Goal: Find specific page/section: Find specific page/section

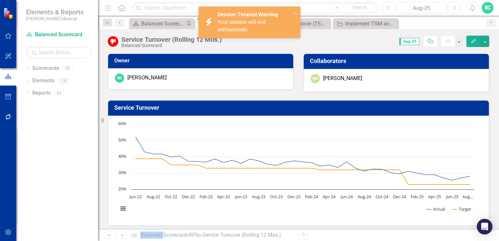
scroll to position [532, 0]
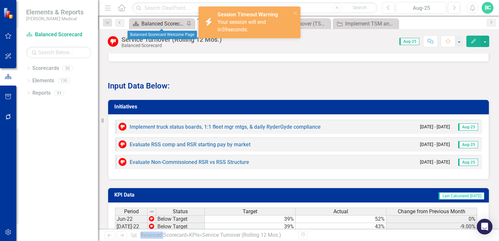
click at [163, 25] on div "Balanced Scorecard Welcome Page" at bounding box center [162, 24] width 43 height 8
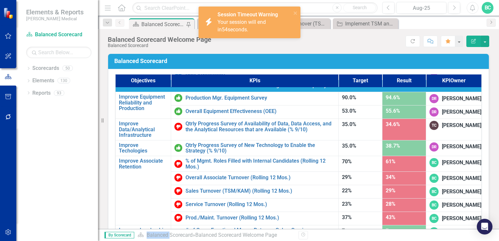
scroll to position [414, 0]
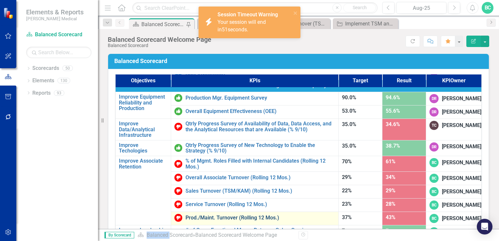
click at [226, 215] on link "Prod./Maint. Turnover (Rolling 12 Mos.)" at bounding box center [260, 218] width 150 height 6
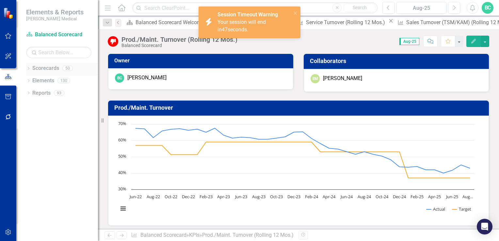
click at [28, 69] on icon "Dropdown" at bounding box center [28, 69] width 5 height 4
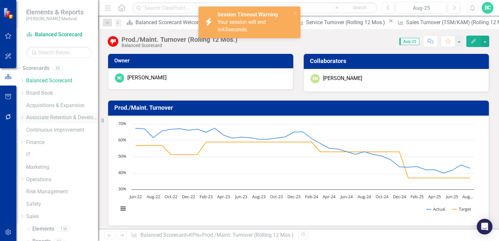
click at [24, 117] on icon "Dropdown" at bounding box center [22, 118] width 5 height 4
click at [24, 137] on icon "Dropdown" at bounding box center [22, 135] width 5 height 4
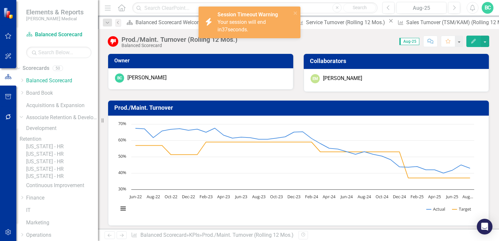
click at [68, 151] on link "[US_STATE] - HR" at bounding box center [62, 147] width 72 height 8
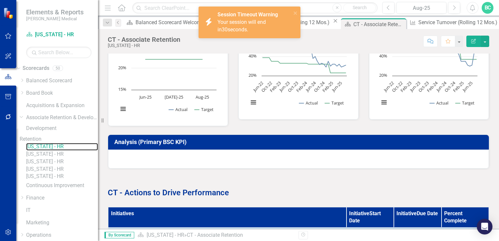
scroll to position [284, 0]
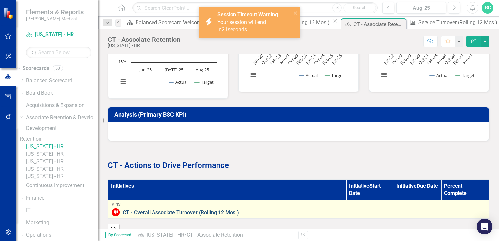
click at [223, 210] on link "CT - Overall Associate Turnover (Rolling 12 Mos.)" at bounding box center [304, 213] width 363 height 6
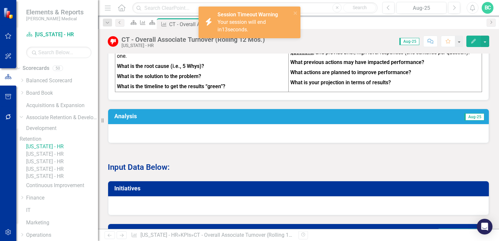
scroll to position [293, 0]
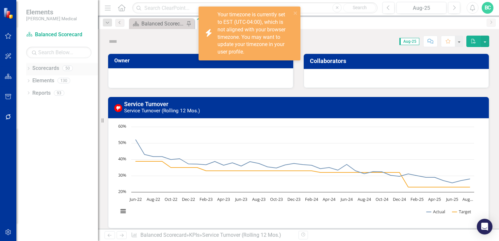
click at [27, 69] on icon "Dropdown" at bounding box center [28, 69] width 5 height 4
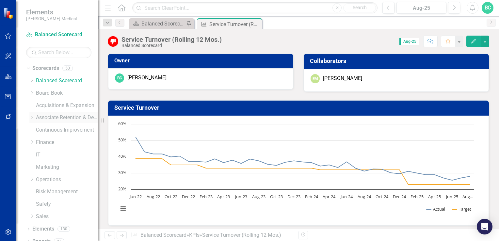
click at [30, 119] on icon "Dropdown" at bounding box center [31, 118] width 5 height 4
click at [37, 141] on icon "Dropdown" at bounding box center [38, 142] width 5 height 4
click at [65, 155] on link "[US_STATE] - HR" at bounding box center [67, 154] width 62 height 8
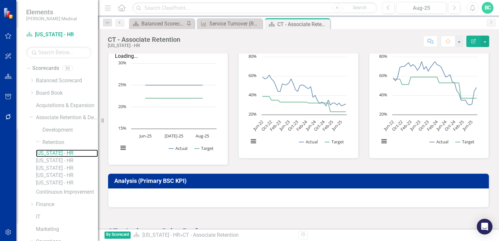
scroll to position [222, 0]
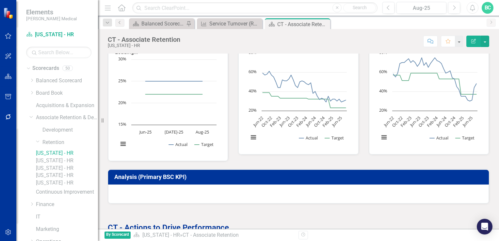
click at [161, 174] on h3 "Analysis (Primary BSC KPI)" at bounding box center [299, 177] width 371 height 7
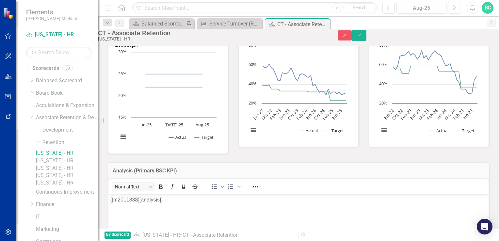
scroll to position [0, 0]
click at [352, 35] on button "Close" at bounding box center [345, 35] width 14 height 10
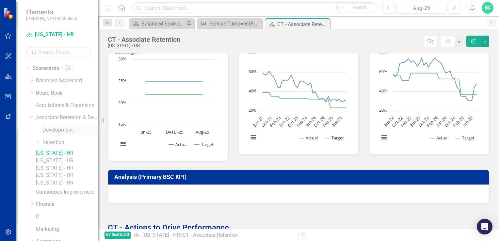
click at [52, 129] on link "Development" at bounding box center [70, 130] width 56 height 8
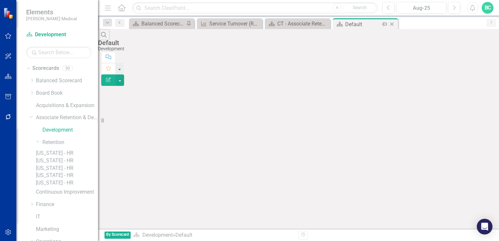
click at [392, 24] on icon "Close" at bounding box center [392, 24] width 7 height 5
